Goal: Transaction & Acquisition: Obtain resource

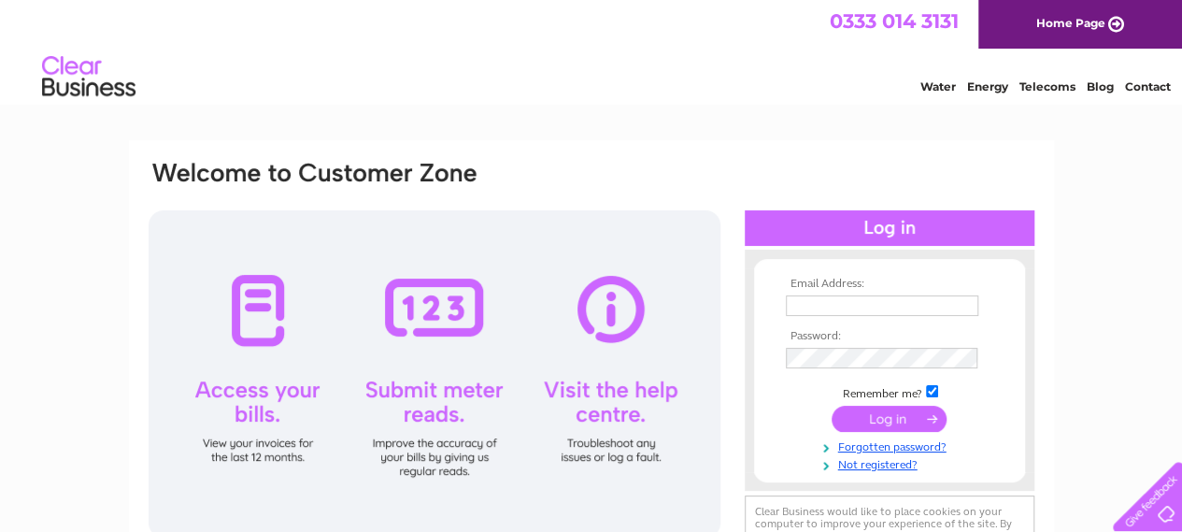
type input "[EMAIL_ADDRESS][DOMAIN_NAME]"
click at [900, 421] on input "submit" at bounding box center [889, 419] width 115 height 26
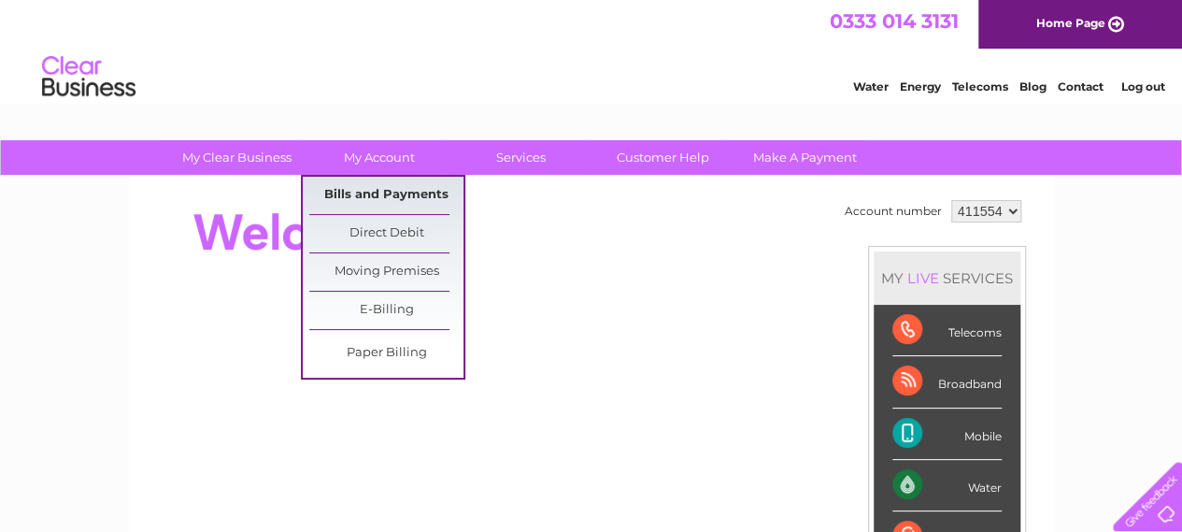
click at [386, 197] on link "Bills and Payments" at bounding box center [386, 195] width 154 height 37
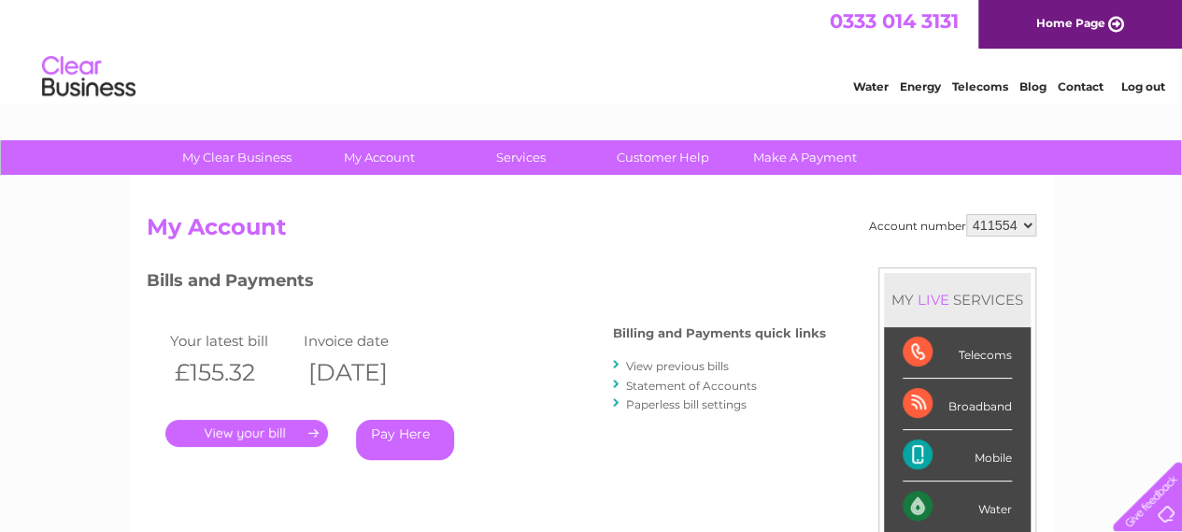
click at [1025, 225] on select "411554 448241 448242 448243 448244 448245 448246" at bounding box center [1001, 225] width 70 height 22
select select "448241"
click at [966, 214] on select "411554 448241 448242 448243 448244 448245 448246" at bounding box center [1001, 225] width 70 height 22
click at [267, 432] on link "." at bounding box center [246, 433] width 163 height 27
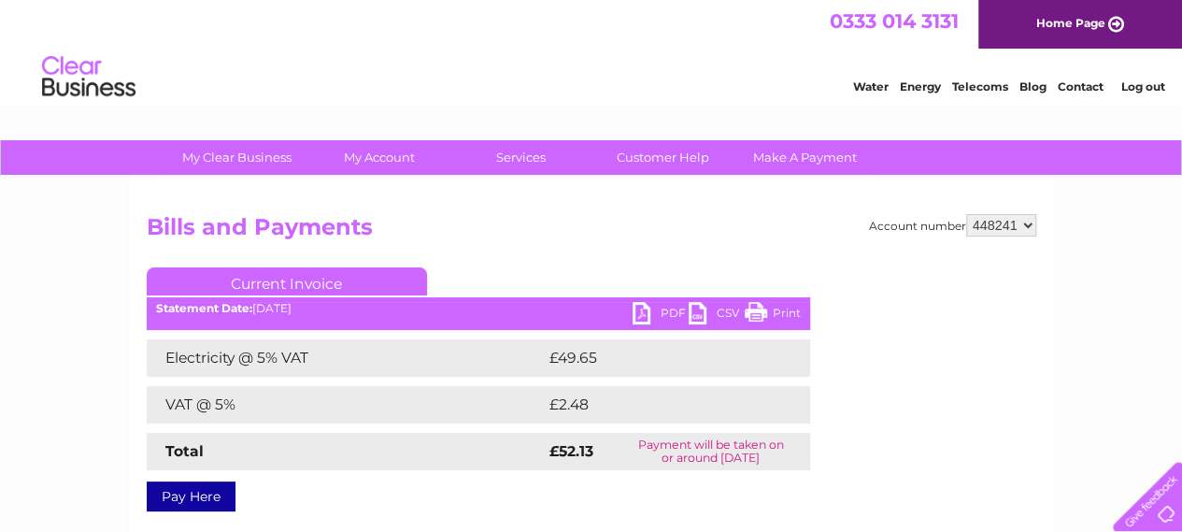
click at [645, 317] on link "PDF" at bounding box center [661, 315] width 56 height 27
click at [1027, 221] on select "411554 448241 448242 448243 448244 448245 448246" at bounding box center [1001, 225] width 70 height 22
select select "448242"
click at [966, 214] on select "411554 448241 448242 448243 448244 448245 448246" at bounding box center [1001, 225] width 70 height 22
click at [1026, 226] on select "411554 448241 448242 448243 448244 448245 448246" at bounding box center [1001, 225] width 70 height 22
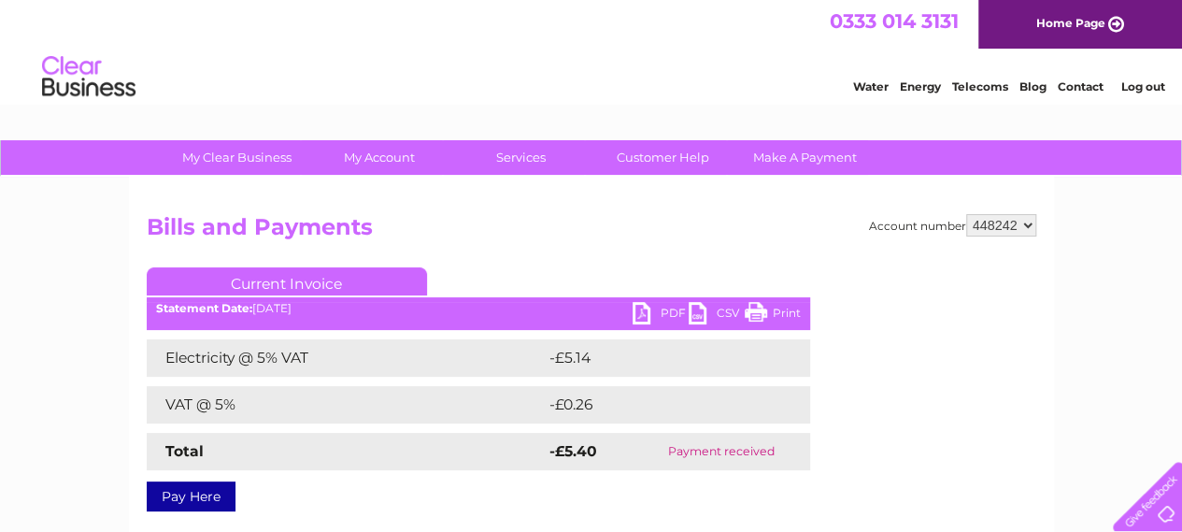
select select "448243"
click at [966, 214] on select "411554 448241 448242 448243 448244 448245 448246" at bounding box center [1001, 225] width 70 height 22
click at [647, 317] on link "PDF" at bounding box center [661, 315] width 56 height 27
click at [1028, 230] on select "411554 448241 448242 448243 448244 448245 448246" at bounding box center [1001, 225] width 70 height 22
select select "448244"
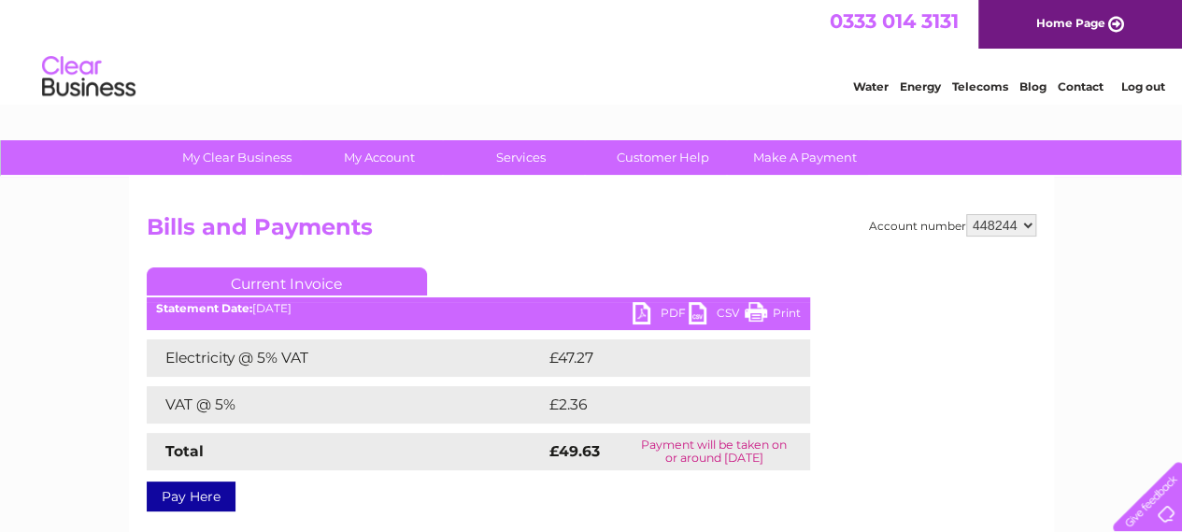
click at [966, 214] on select "411554 448241 448242 448243 448244 448245 448246" at bounding box center [1001, 225] width 70 height 22
click at [636, 314] on link "PDF" at bounding box center [661, 315] width 56 height 27
click at [1026, 221] on select "411554 448241 448242 448243 448244 448245 448246" at bounding box center [1001, 225] width 70 height 22
select select "448245"
click at [966, 214] on select "411554 448241 448242 448243 448244 448245 448246" at bounding box center [1001, 225] width 70 height 22
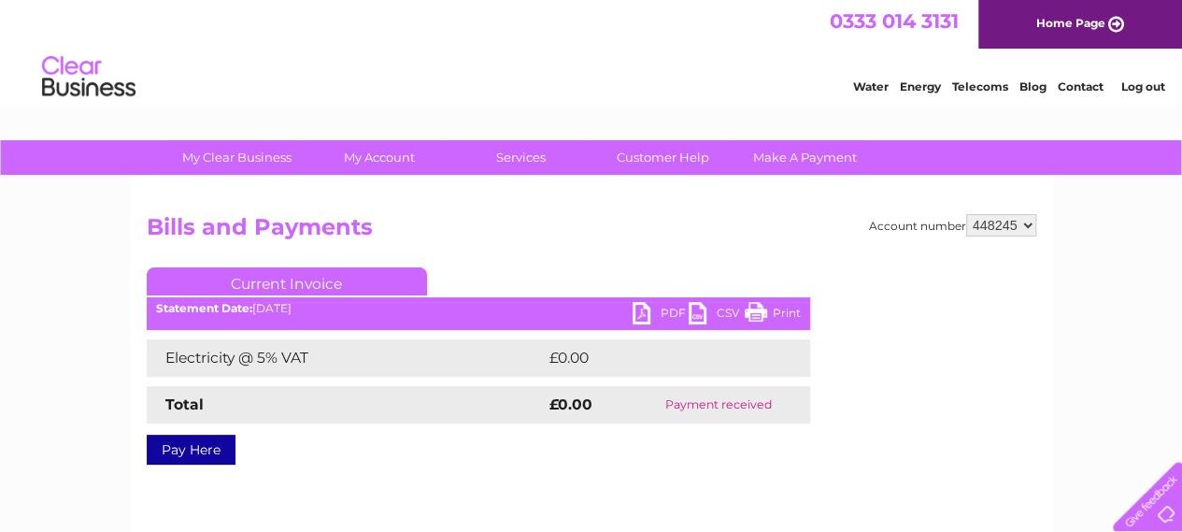
click at [1026, 225] on select "411554 448241 448242 448243 448244 448245 448246" at bounding box center [1001, 225] width 70 height 22
select select "448246"
click at [966, 214] on select "411554 448241 448242 448243 448244 448245 448246" at bounding box center [1001, 225] width 70 height 22
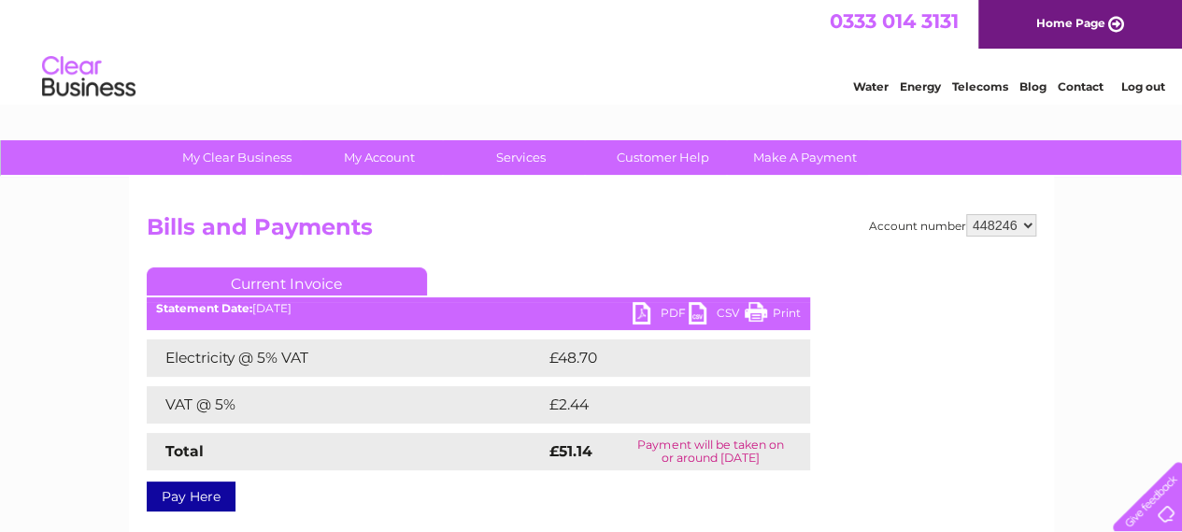
click at [630, 315] on div "PDF CSV Print Statement Date: [DATE]" at bounding box center [478, 316] width 663 height 28
click at [639, 320] on link "PDF" at bounding box center [661, 315] width 56 height 27
